Goal: Task Accomplishment & Management: Manage account settings

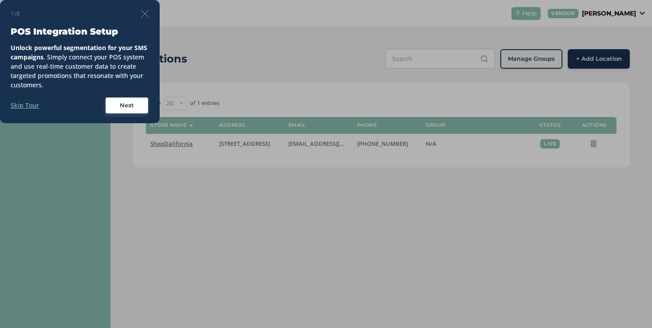
click at [142, 16] on img at bounding box center [145, 14] width 8 height 8
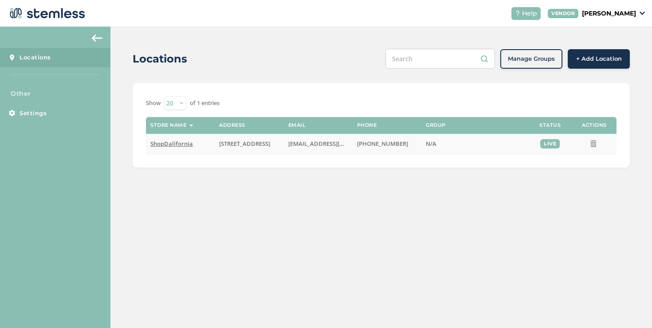
click at [175, 146] on span "ShopDalifornia" at bounding box center [171, 144] width 43 height 8
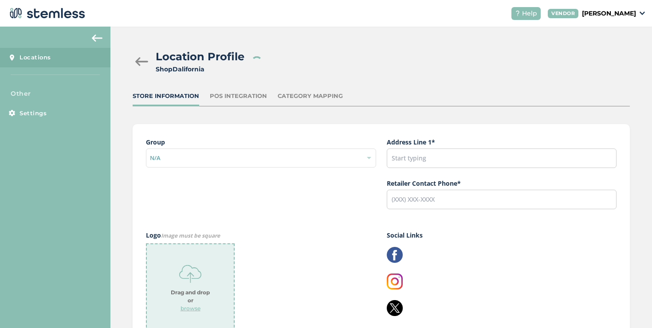
type input "[STREET_ADDRESS]"
type input "[PHONE_NUMBER]"
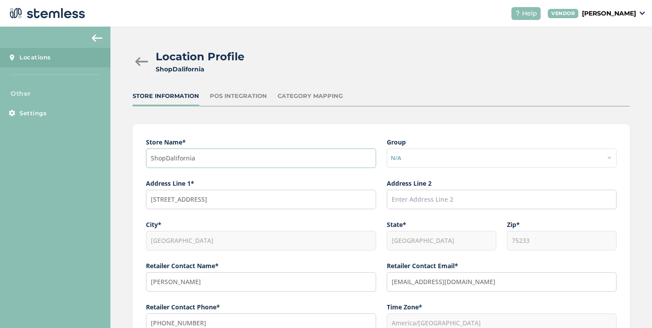
click at [178, 152] on input "ShopDalifornia" at bounding box center [261, 159] width 230 height 20
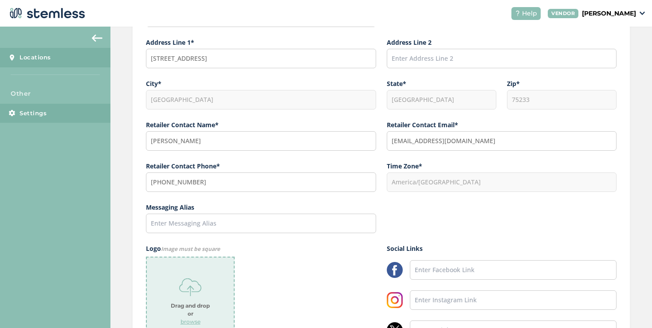
click at [40, 113] on span "Settings" at bounding box center [33, 113] width 27 height 9
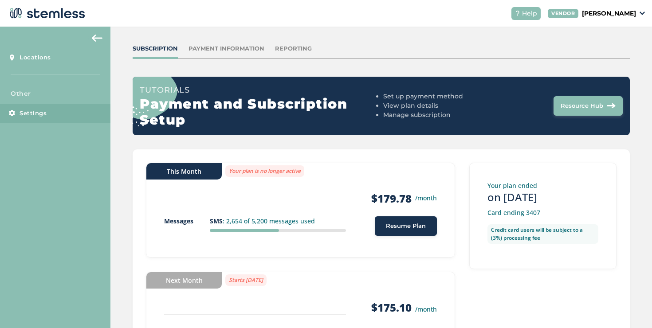
scroll to position [102, 0]
